Goal: Communication & Community: Share content

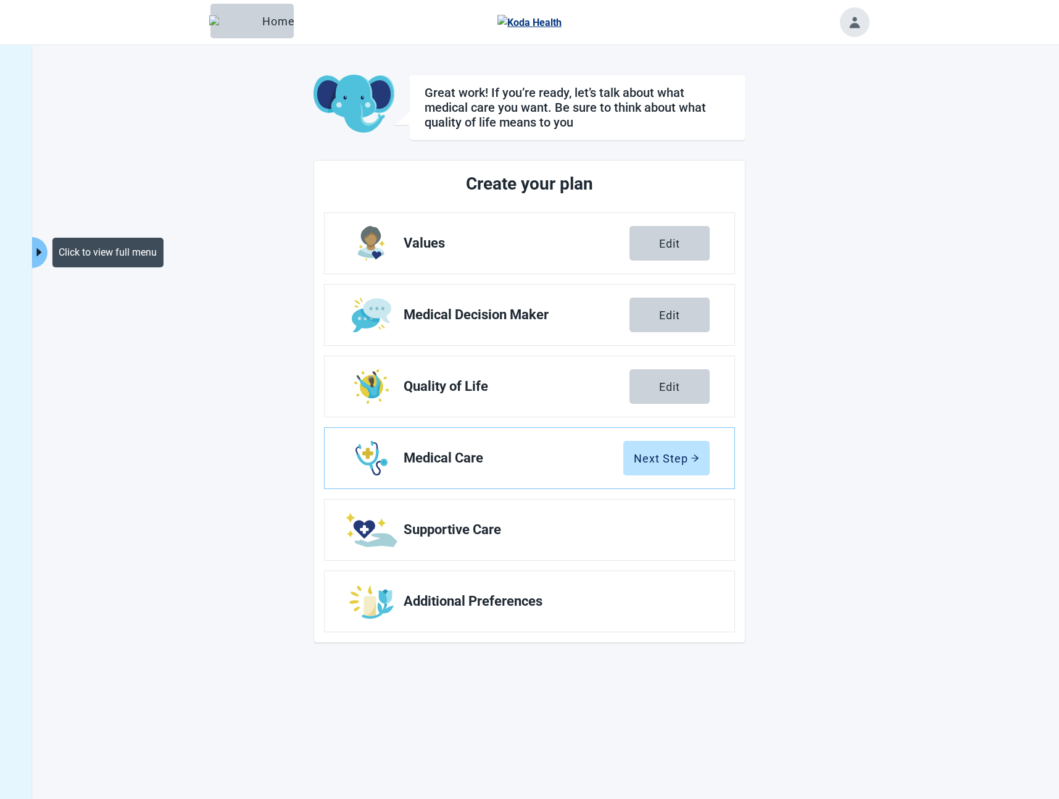
click at [40, 252] on icon "caret-right" at bounding box center [39, 252] width 5 height 8
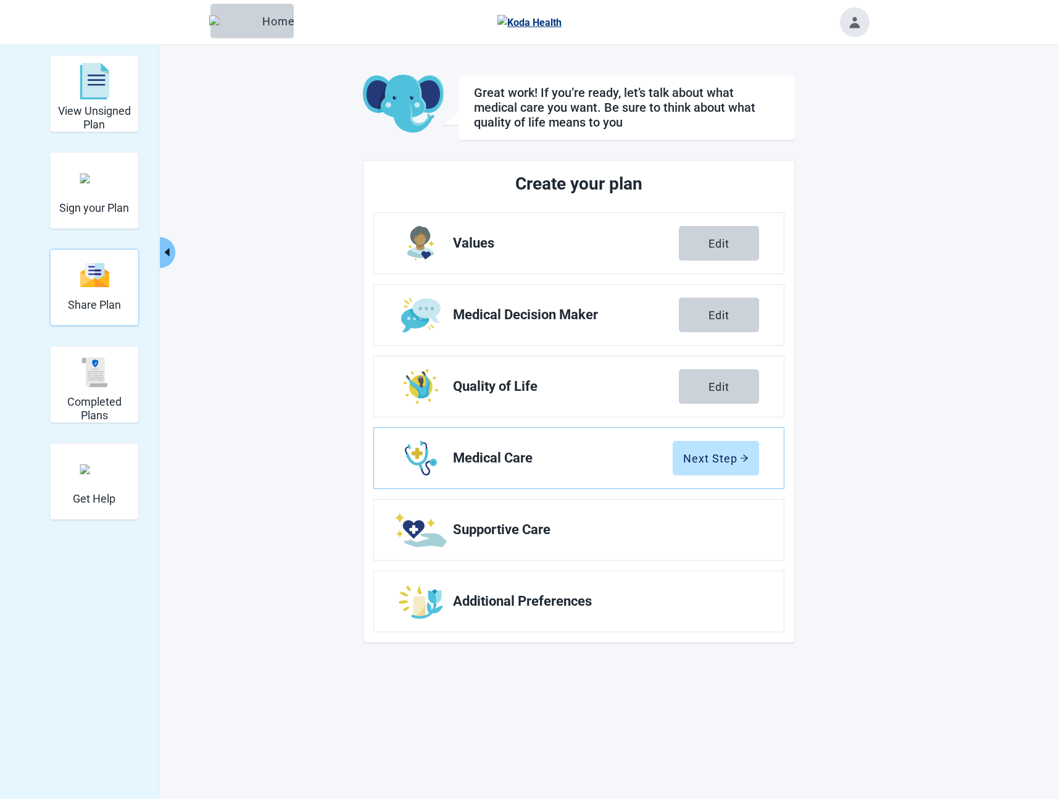
click at [98, 279] on img "Share Plan" at bounding box center [95, 275] width 30 height 27
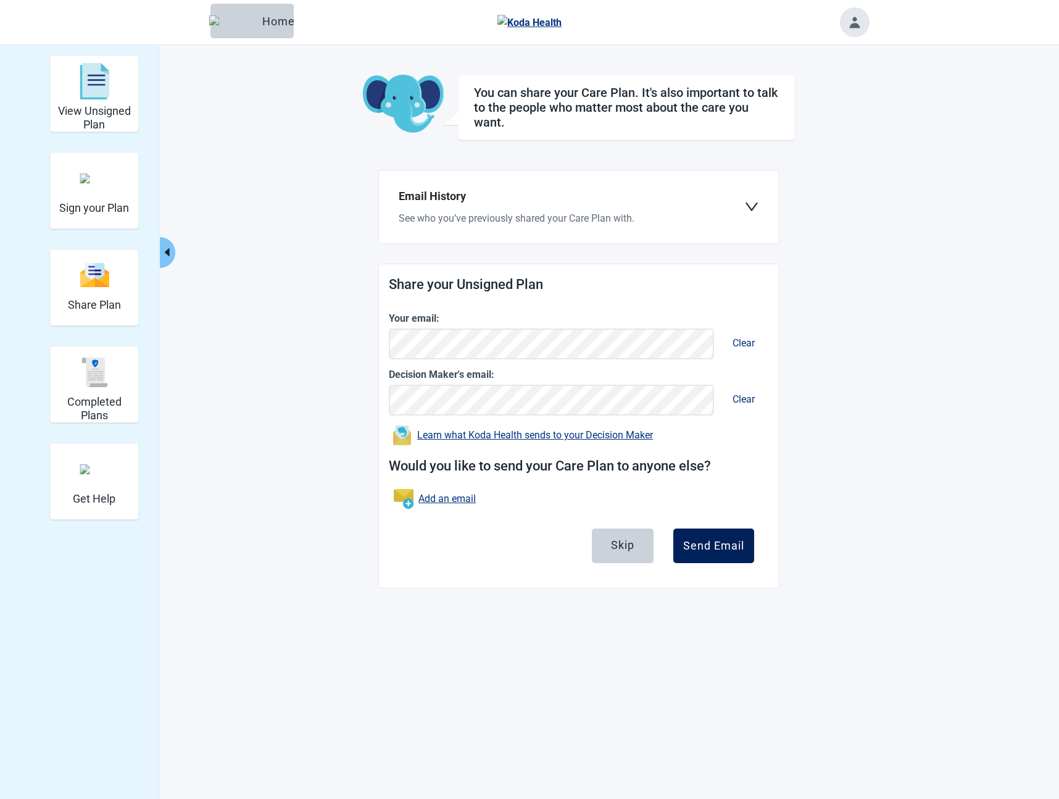
click at [708, 555] on button "Send Email" at bounding box center [713, 545] width 81 height 35
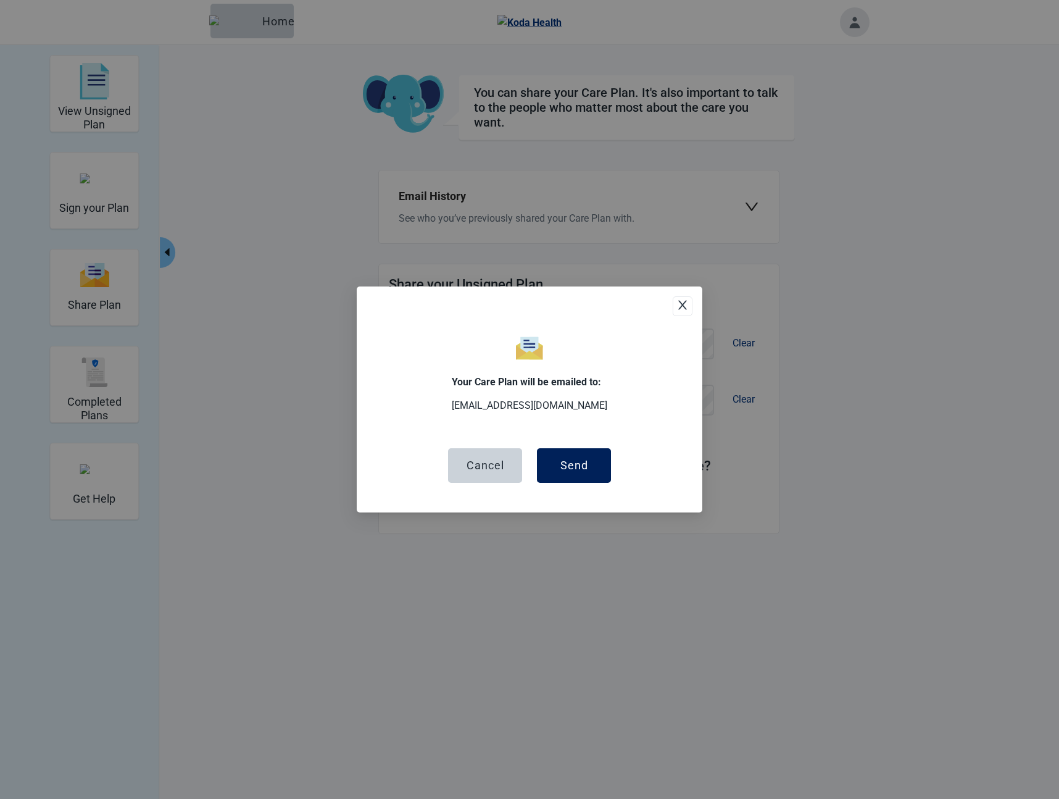
click at [582, 464] on div "Send" at bounding box center [574, 465] width 28 height 12
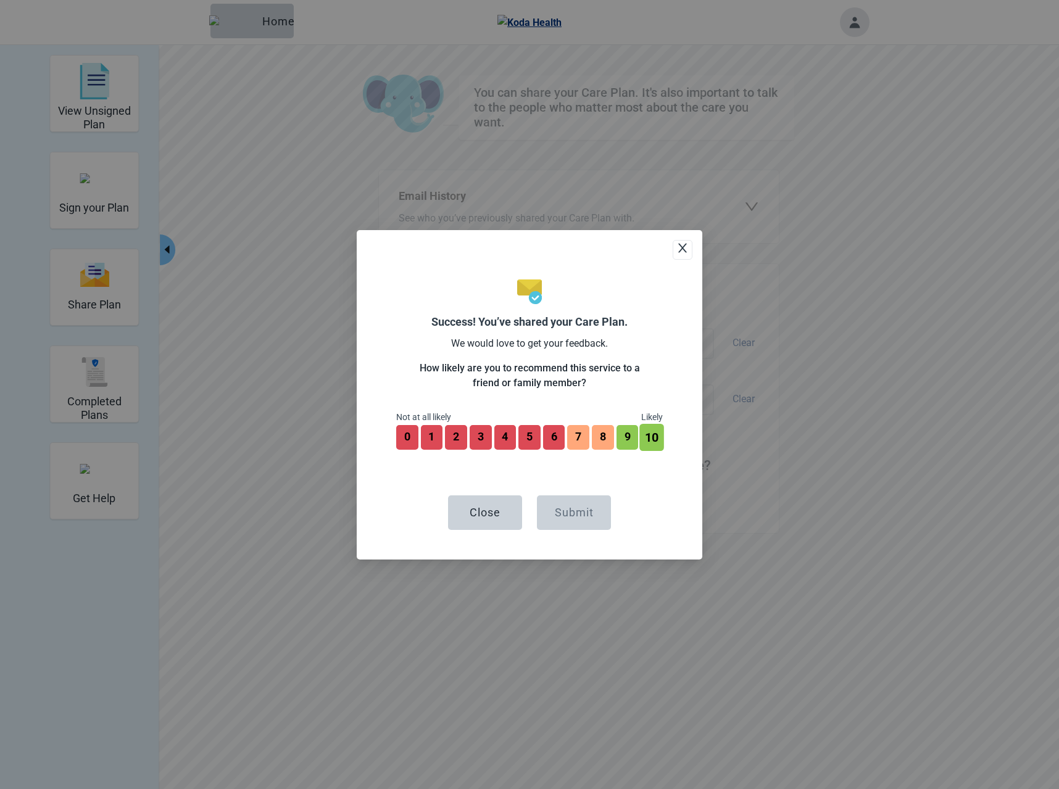
click at [651, 439] on button "10" at bounding box center [652, 437] width 24 height 27
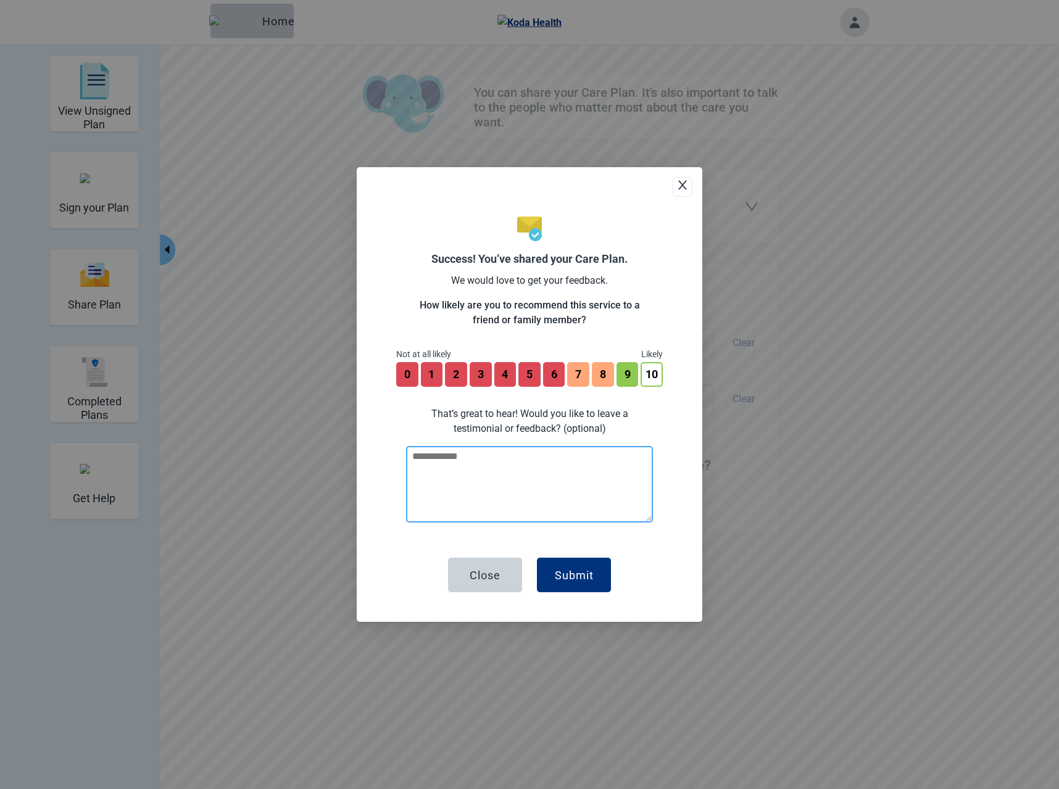
click at [554, 499] on textarea at bounding box center [529, 484] width 247 height 77
type textarea "**********"
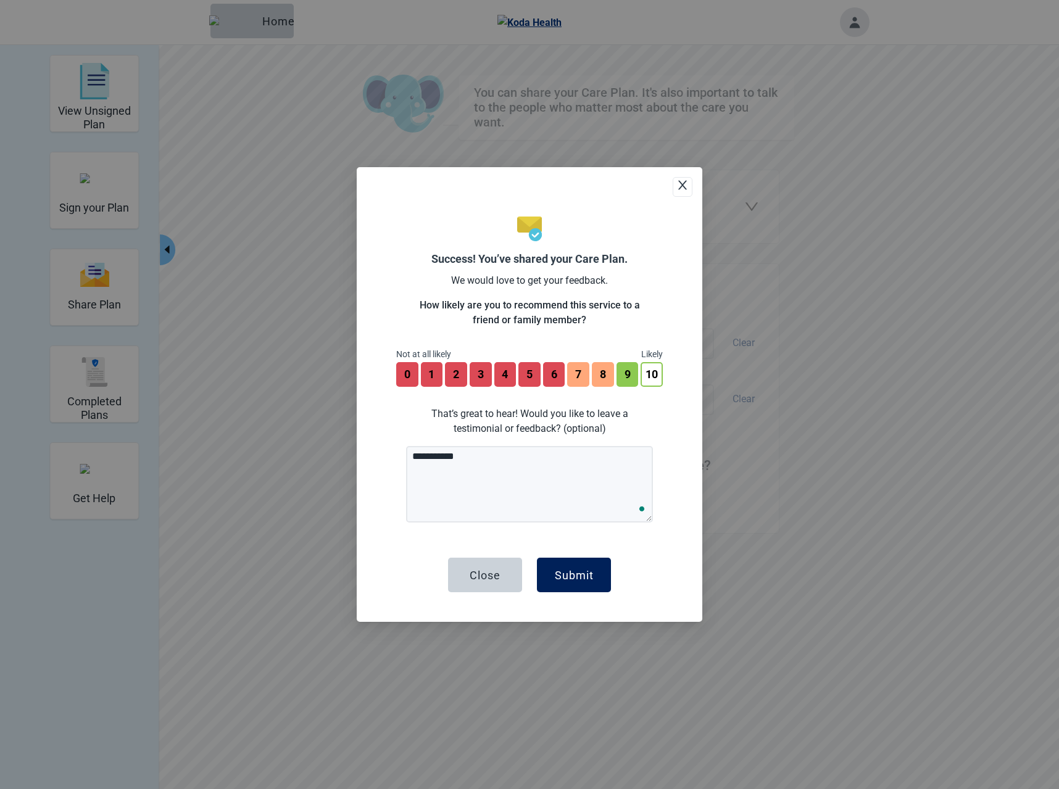
click at [574, 576] on div "Submit" at bounding box center [574, 575] width 39 height 12
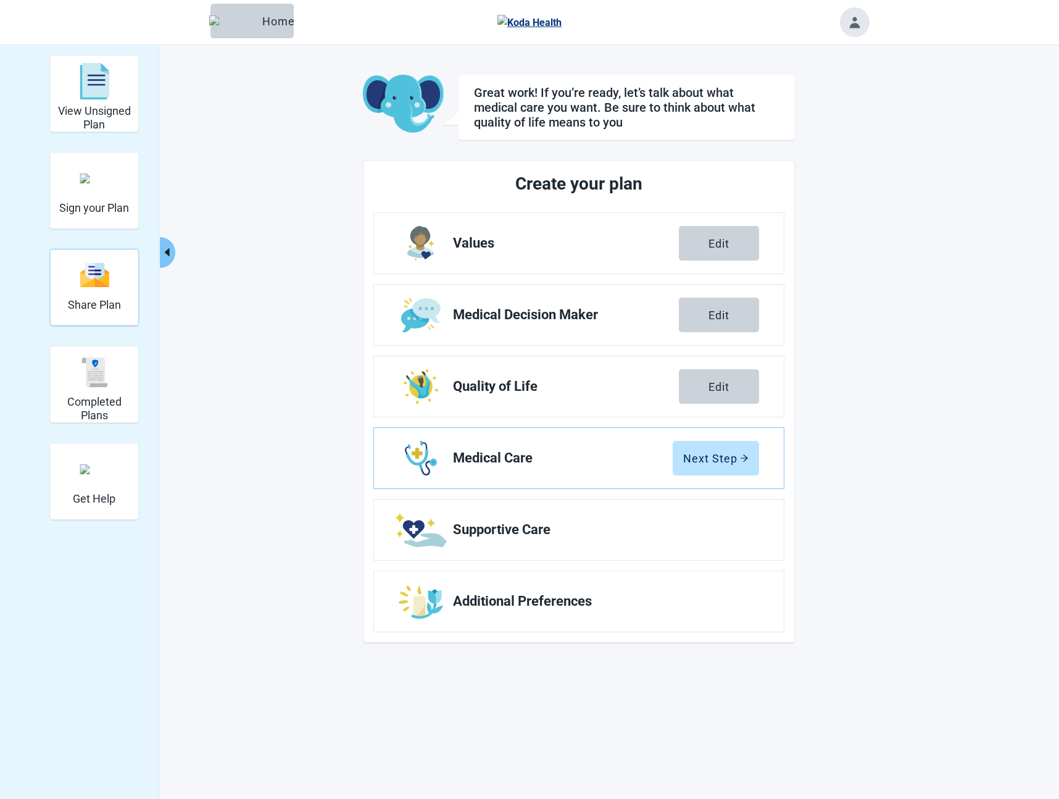
click at [102, 313] on div "Share Plan" at bounding box center [94, 287] width 53 height 71
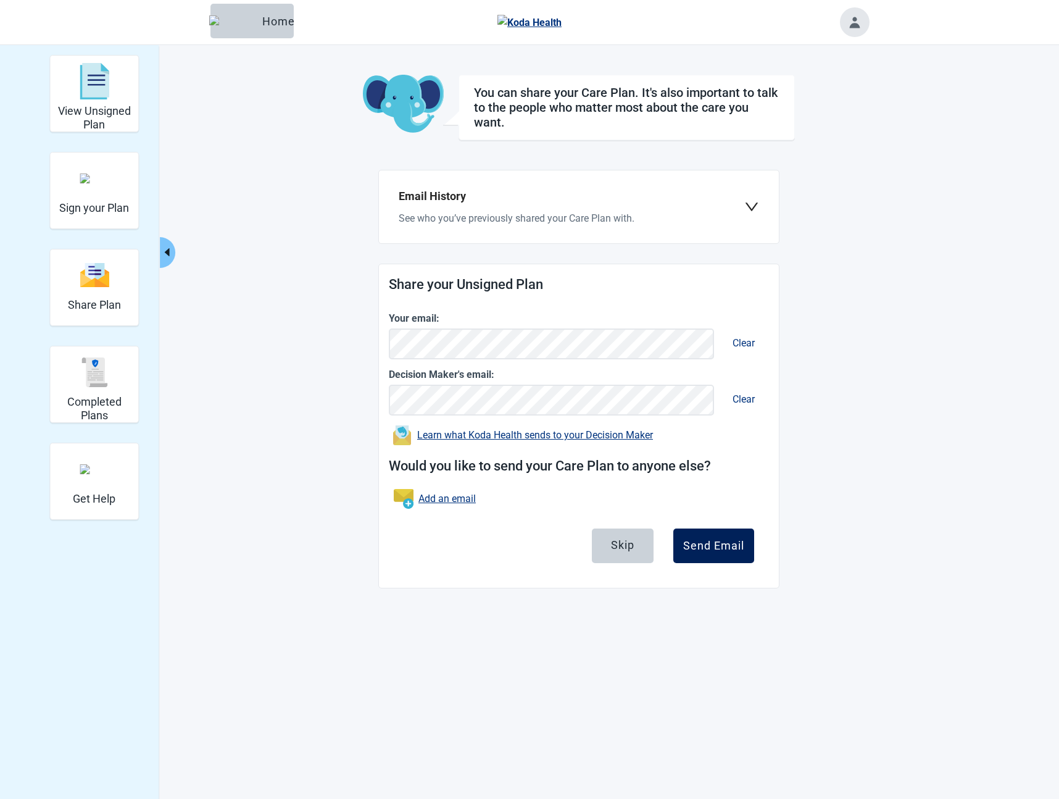
click at [753, 546] on button "Send Email" at bounding box center [713, 545] width 81 height 35
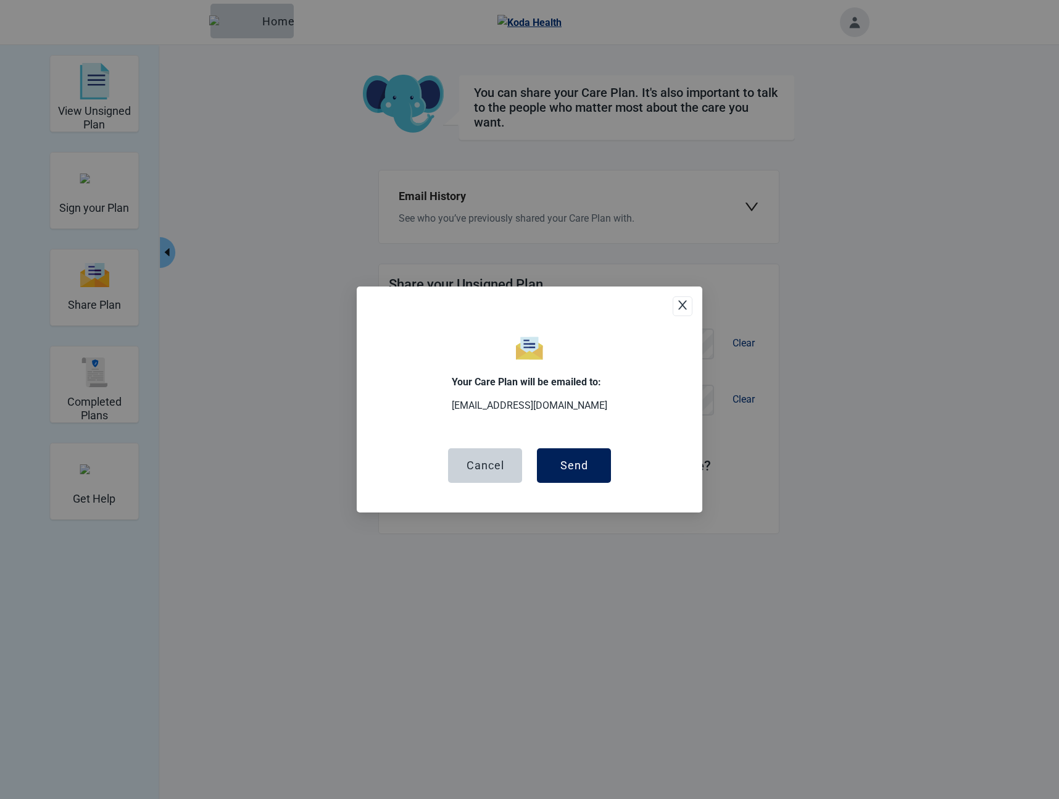
click at [565, 464] on div "Send" at bounding box center [574, 465] width 28 height 12
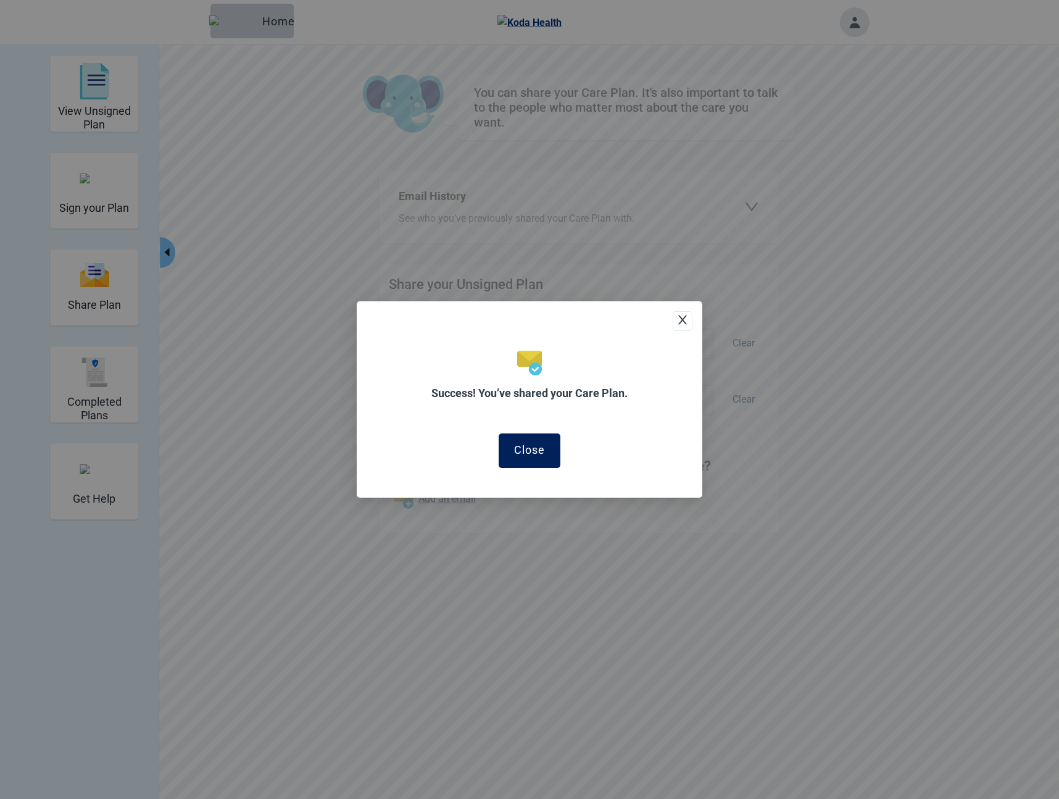
click at [531, 444] on div "Close" at bounding box center [529, 450] width 31 height 12
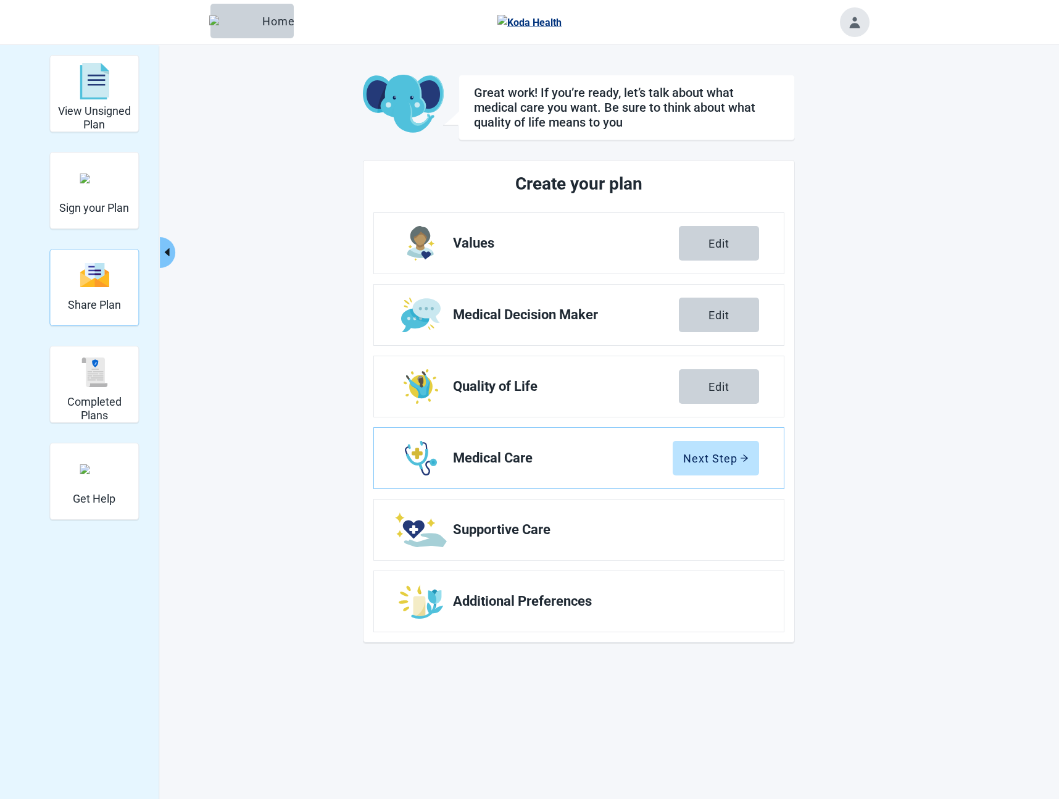
click at [88, 278] on img "Share Plan" at bounding box center [95, 275] width 30 height 27
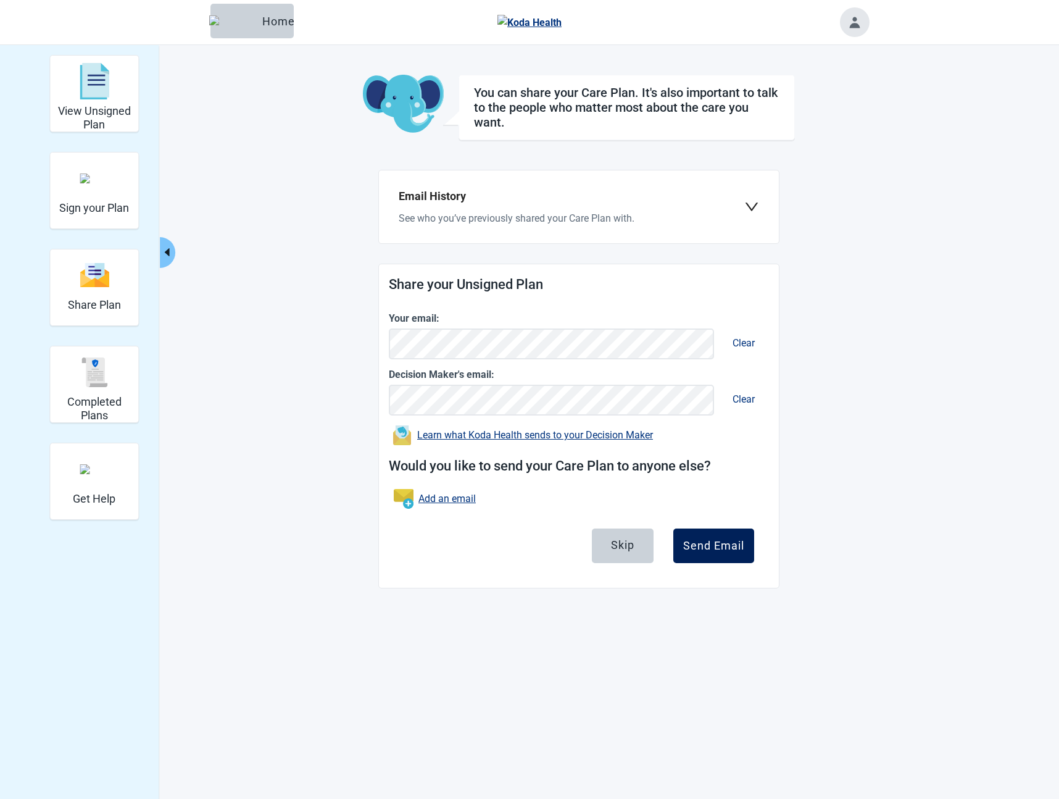
click at [709, 546] on div "Send Email" at bounding box center [713, 545] width 61 height 12
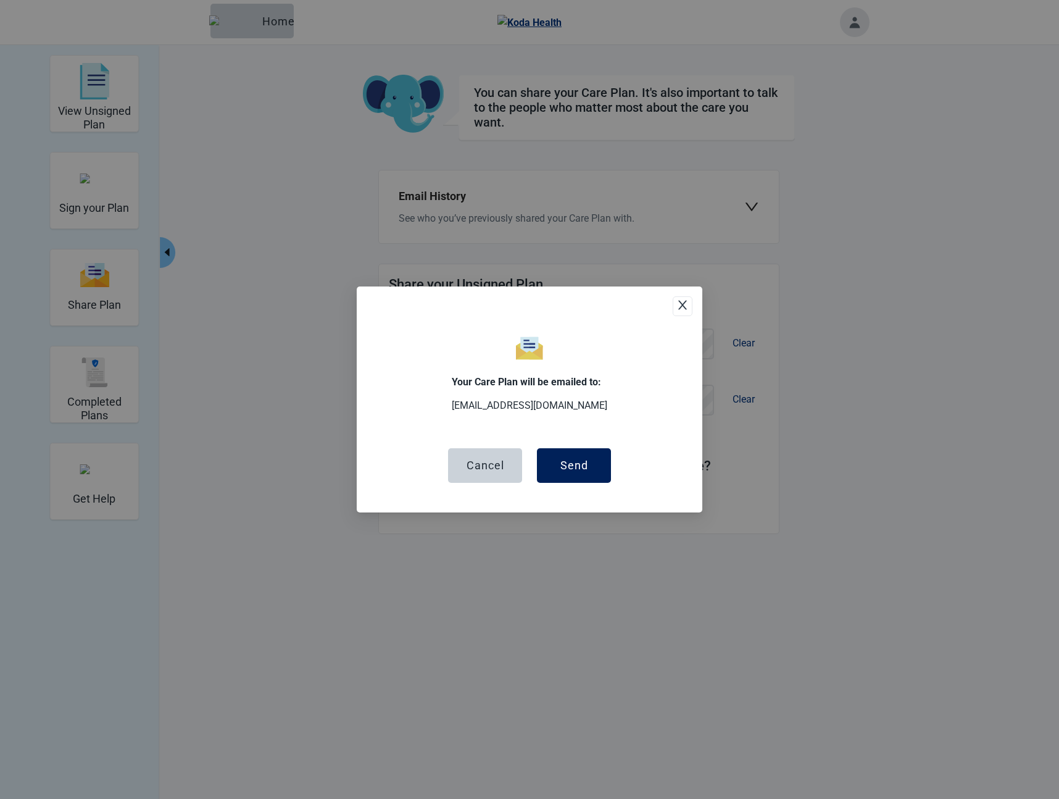
click at [598, 463] on button "Send" at bounding box center [574, 465] width 74 height 35
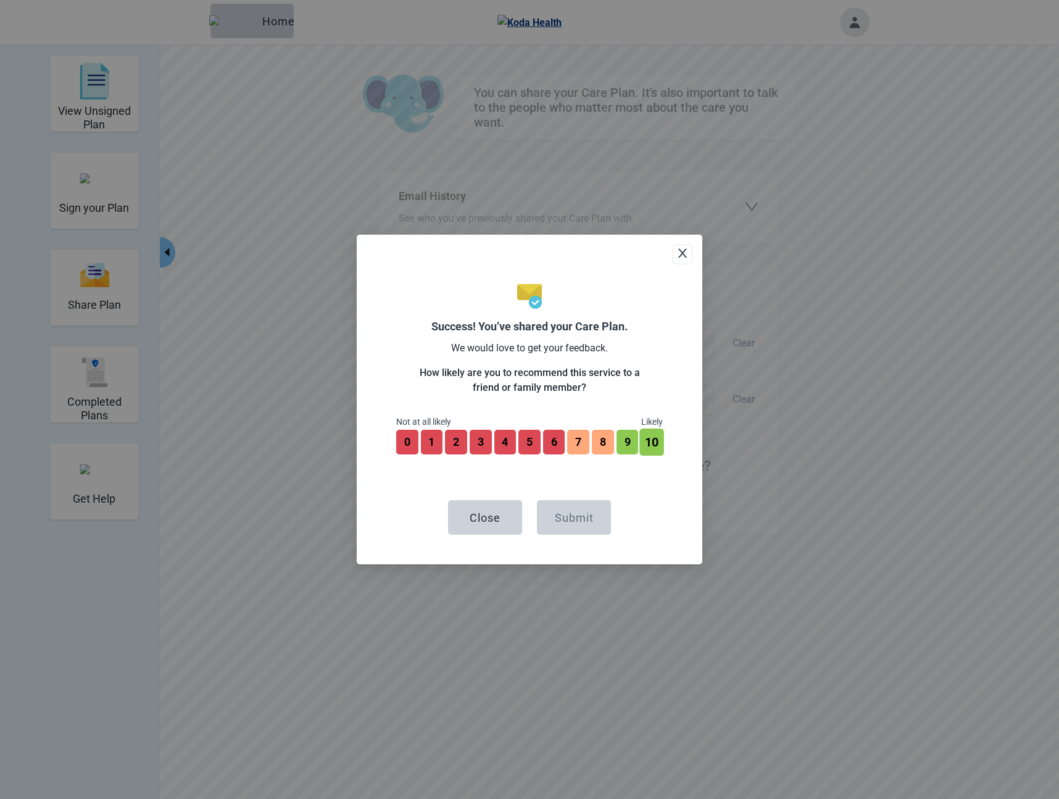
click at [659, 441] on button "10" at bounding box center [652, 441] width 24 height 27
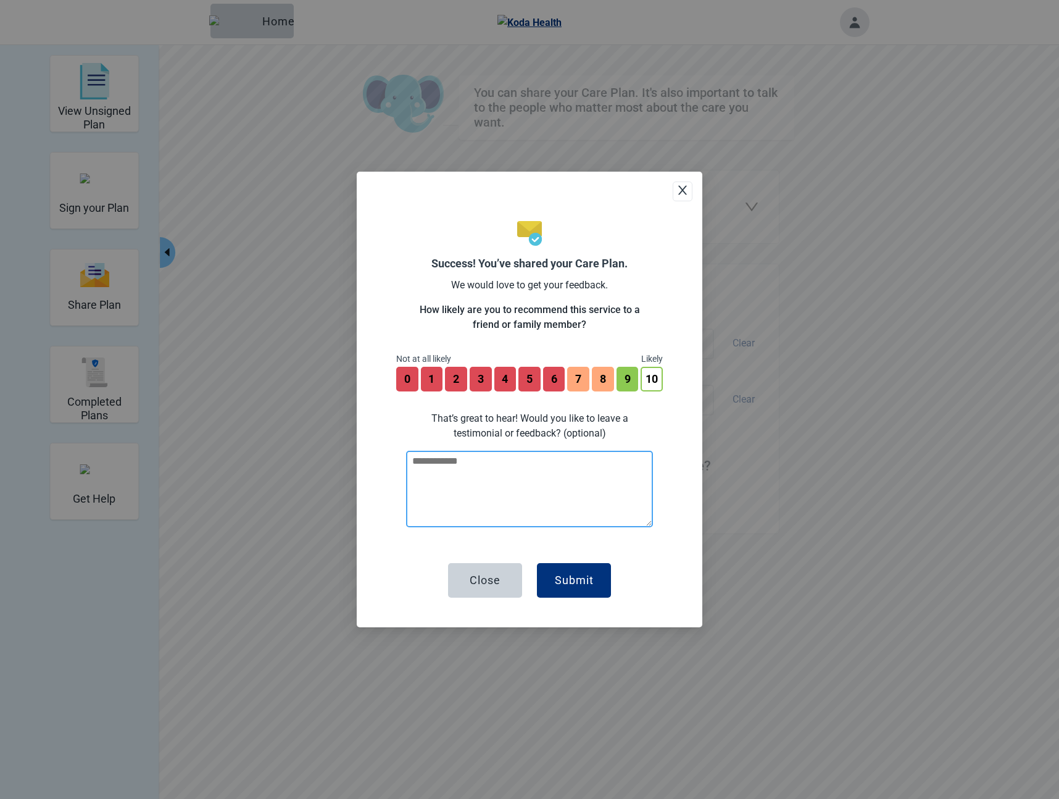
click at [576, 481] on textarea at bounding box center [529, 489] width 247 height 77
type textarea "**********"
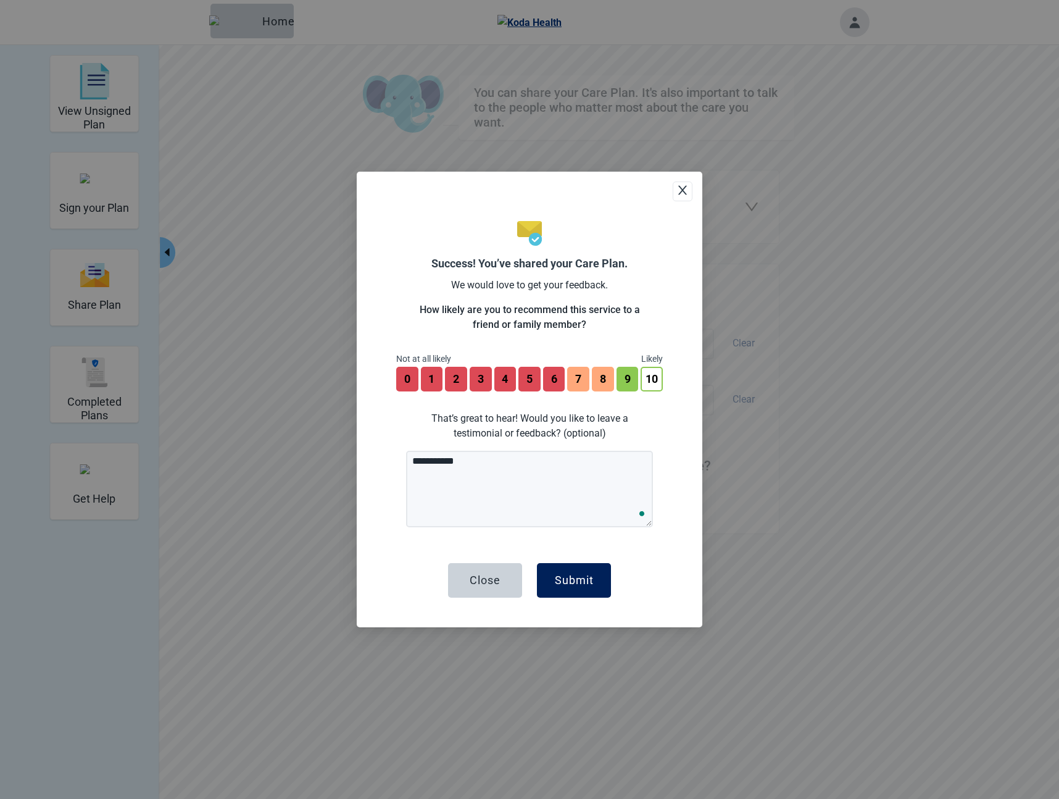
click at [569, 580] on div "Submit" at bounding box center [574, 580] width 39 height 12
